Goal: Transaction & Acquisition: Purchase product/service

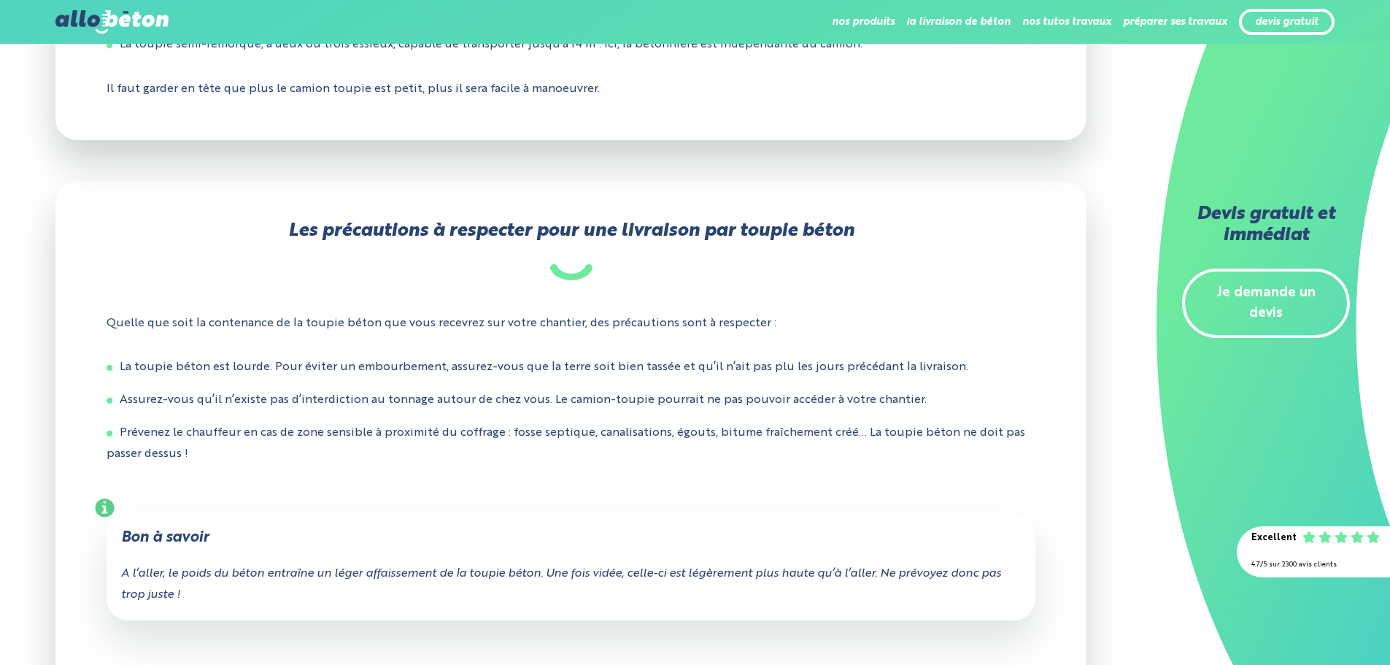
scroll to position [584, 0]
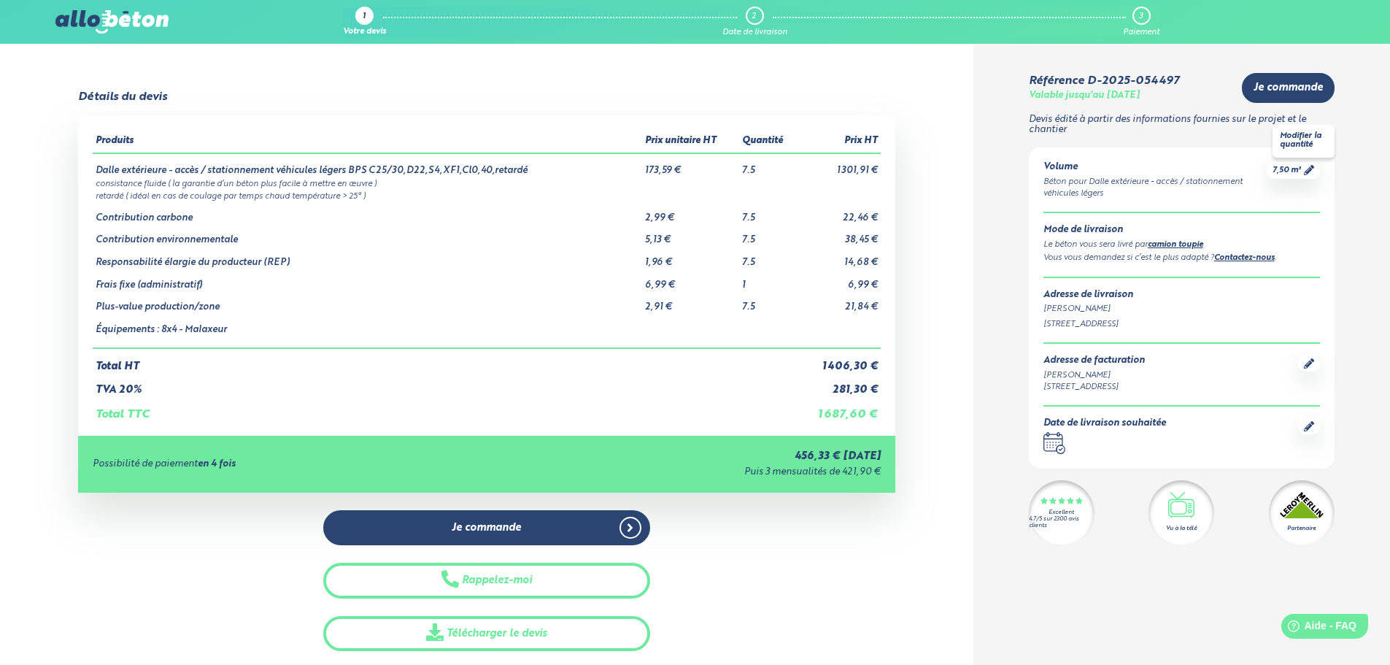
click at [1287, 169] on span "7,50 m³" at bounding box center [1287, 170] width 28 height 11
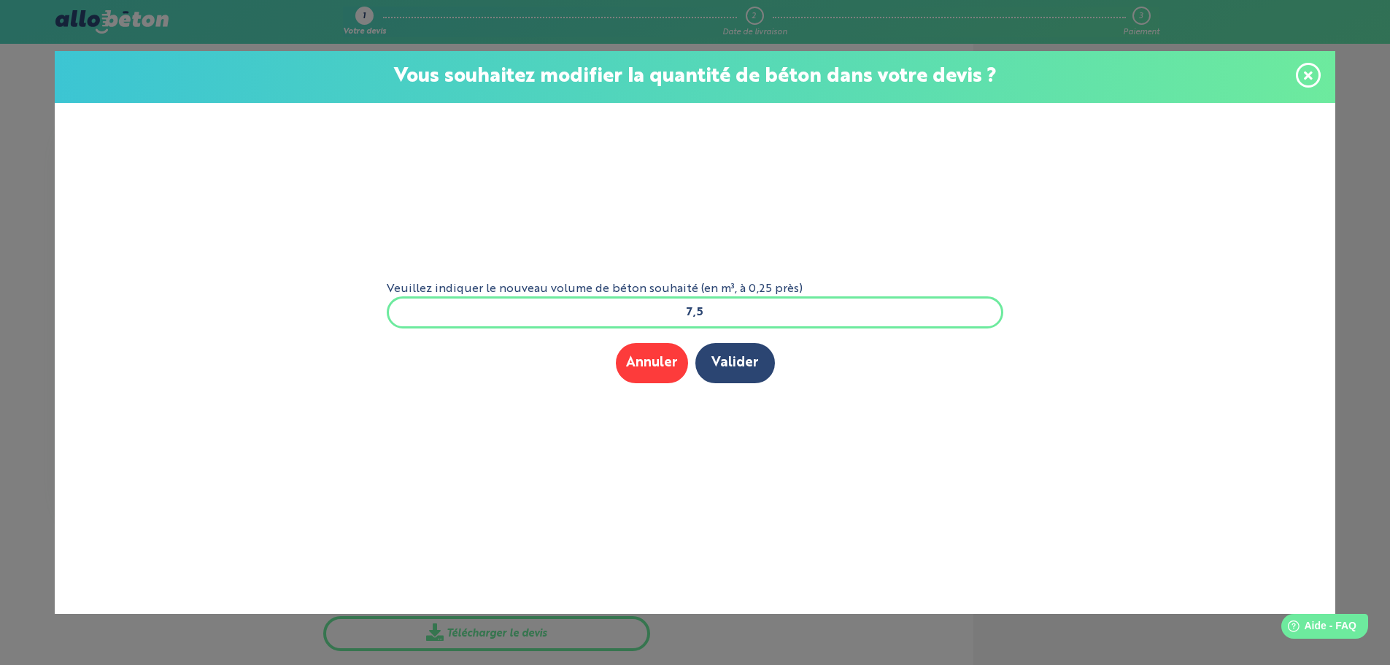
click at [706, 309] on input "7,5" at bounding box center [695, 312] width 617 height 32
type input "7"
type input "9"
click at [731, 363] on button "Valider" at bounding box center [736, 363] width 80 height 40
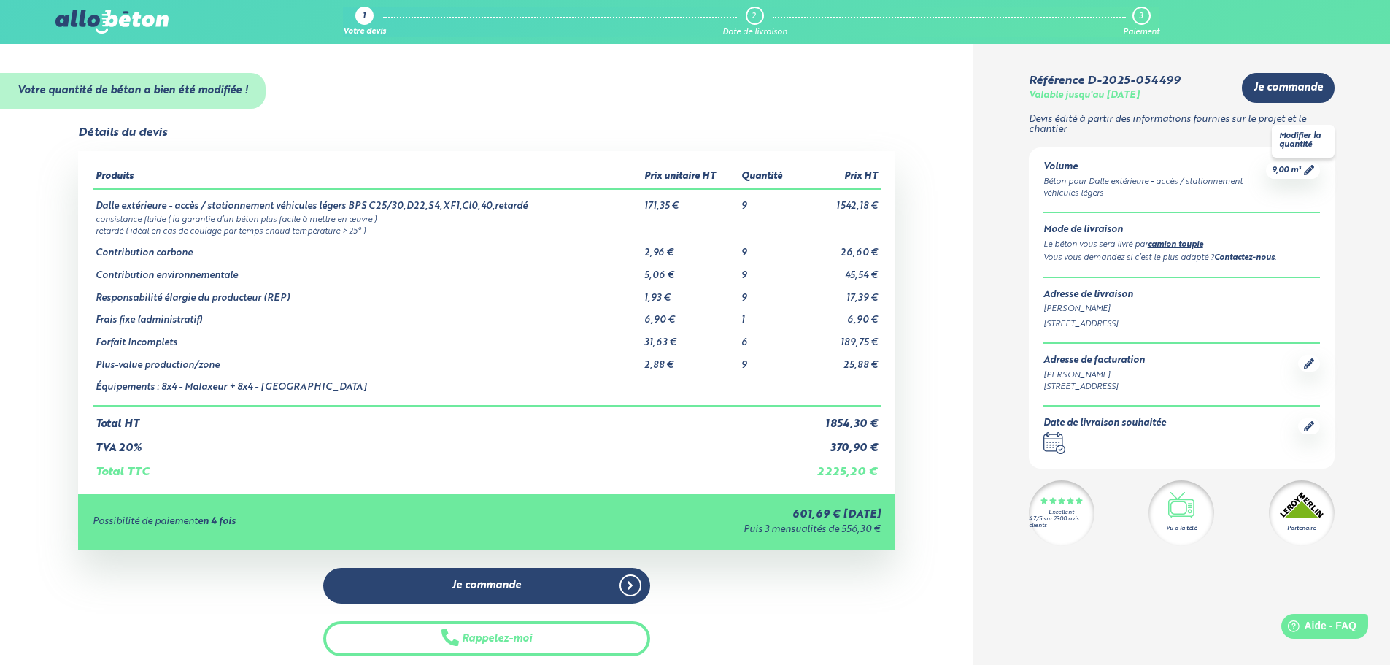
click at [1279, 171] on span "9,00 m³" at bounding box center [1286, 170] width 29 height 11
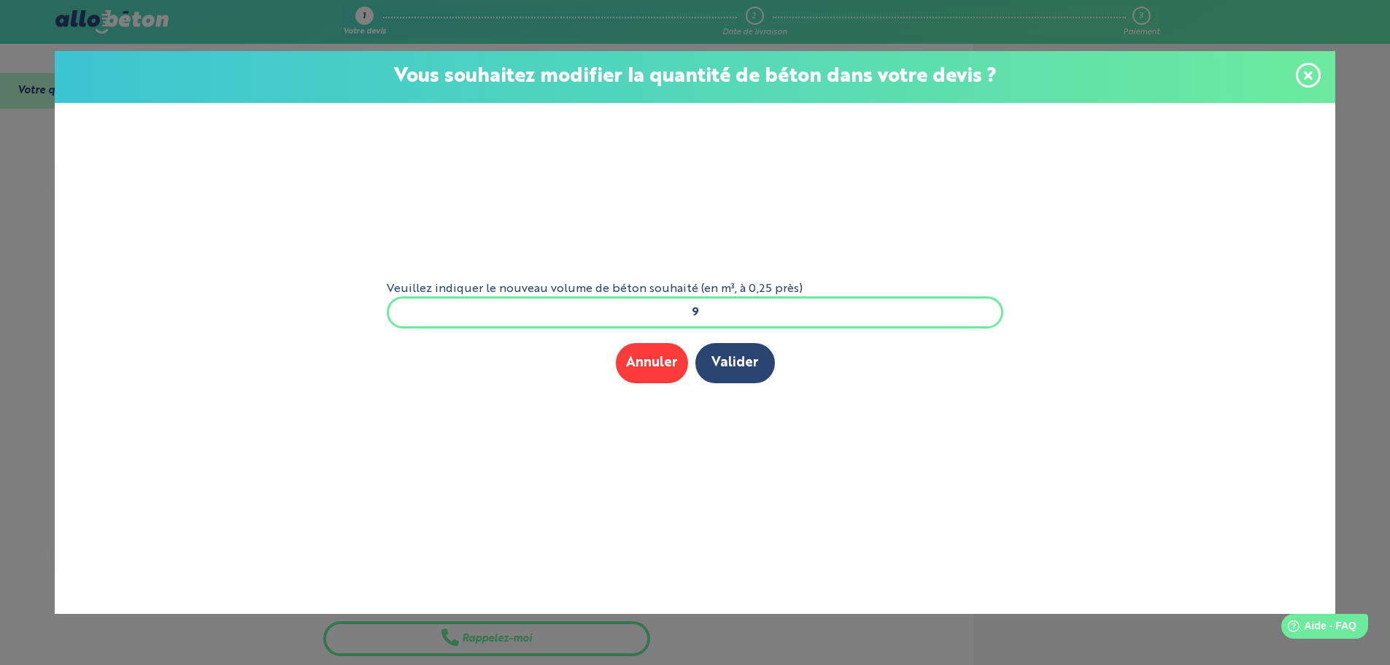
click at [700, 313] on input "9" at bounding box center [695, 312] width 617 height 32
type input "7"
type input "8"
click at [731, 361] on button "Valider" at bounding box center [736, 363] width 80 height 40
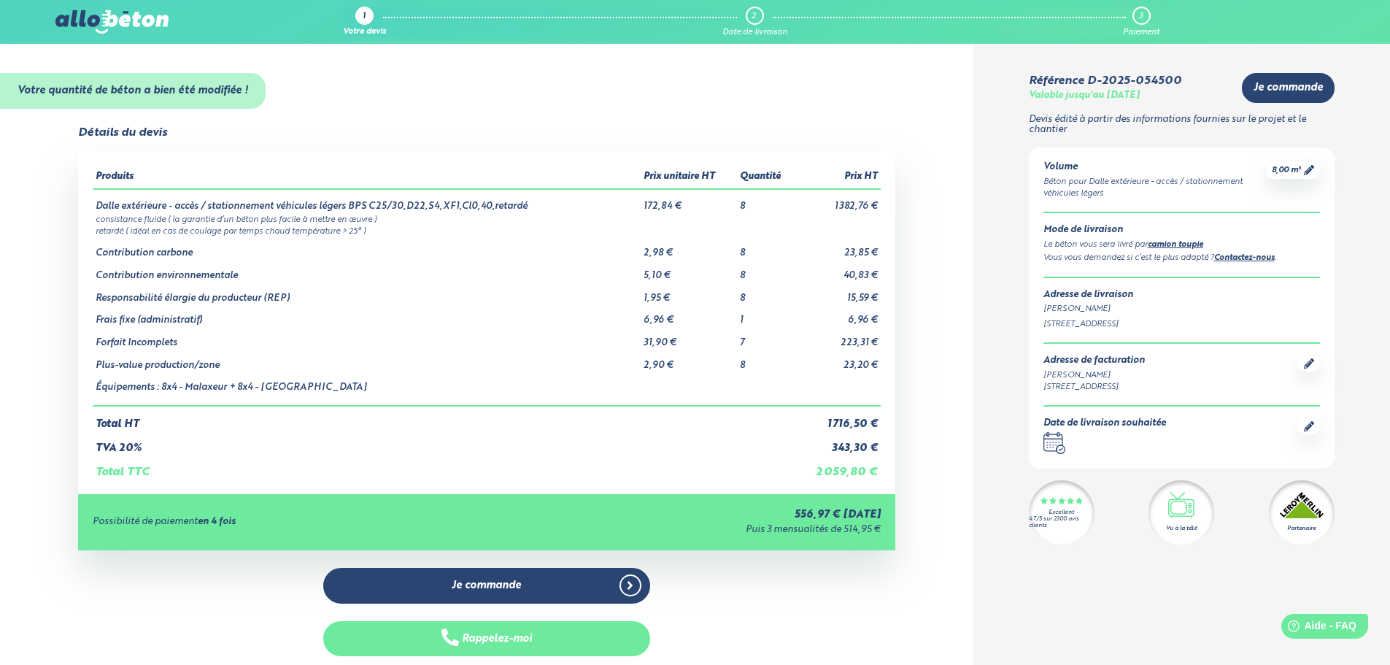
click at [483, 638] on button "Rappelez-moi" at bounding box center [486, 639] width 327 height 36
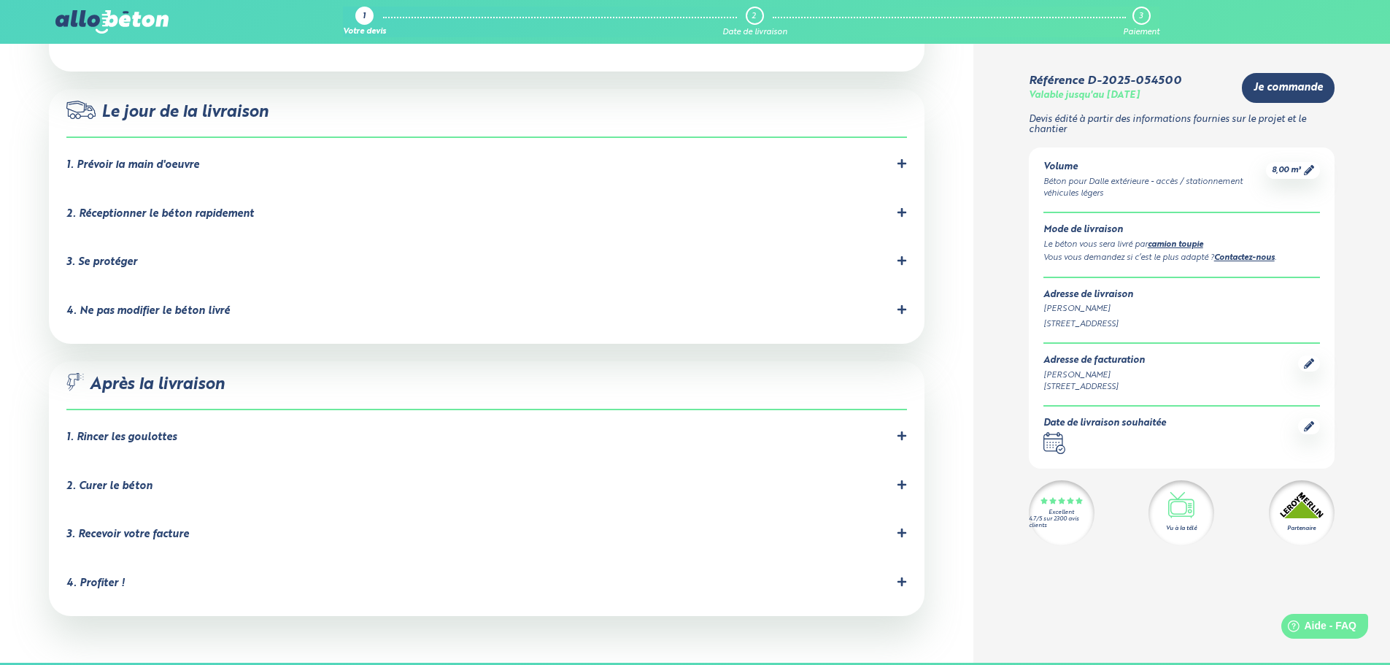
scroll to position [1314, 0]
